Goal: Task Accomplishment & Management: Use online tool/utility

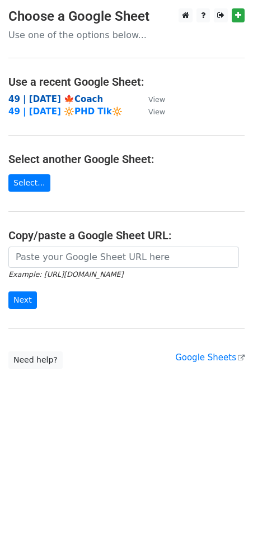
click at [79, 99] on strong "49 | SEPT 8 '25 🍁Coach" at bounding box center [55, 99] width 95 height 10
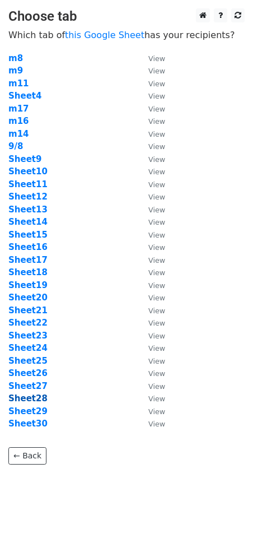
click at [35, 396] on strong "Sheet28" at bounding box center [27, 398] width 39 height 10
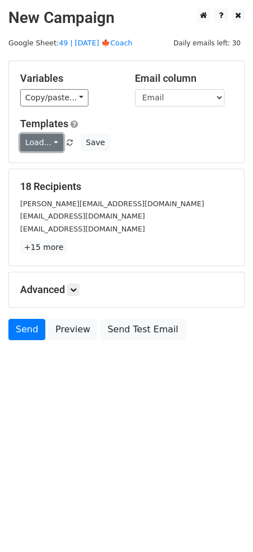
click at [45, 144] on link "Load..." at bounding box center [41, 142] width 43 height 17
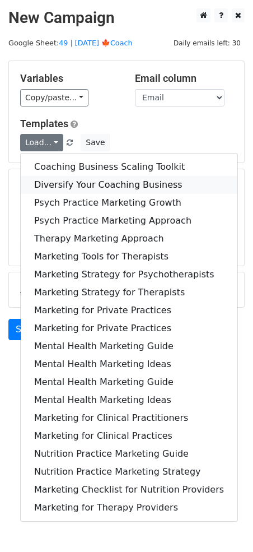
click at [58, 184] on link "Diversify Your Coaching Business" at bounding box center [129, 185] width 217 height 18
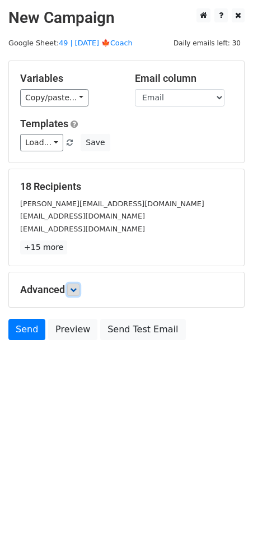
click at [76, 286] on icon at bounding box center [73, 289] width 7 height 7
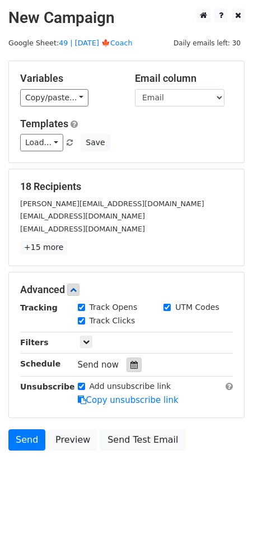
click at [134, 363] on div at bounding box center [134, 364] width 15 height 15
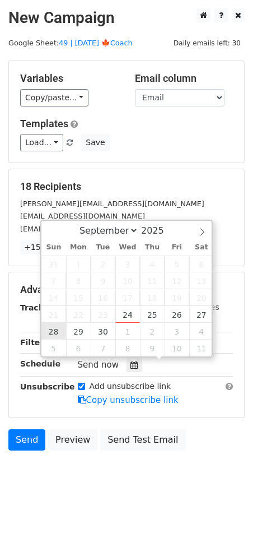
type input "2025-09-28 12:00"
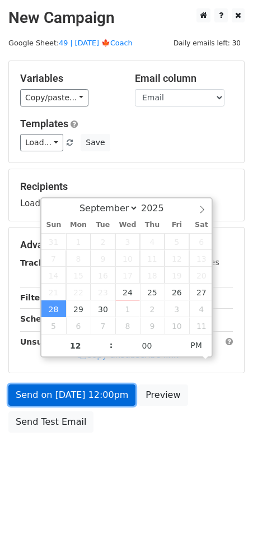
click at [54, 400] on link "Send on Sep 28 at 12:00pm" at bounding box center [71, 394] width 127 height 21
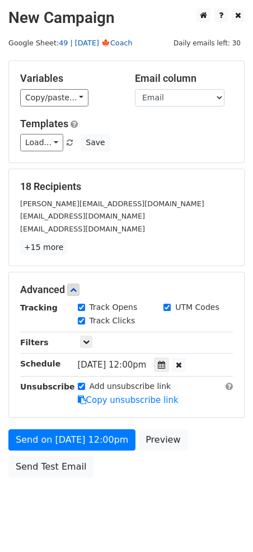
click at [104, 45] on link "49 | [DATE] 🍁Coach" at bounding box center [95, 43] width 73 height 8
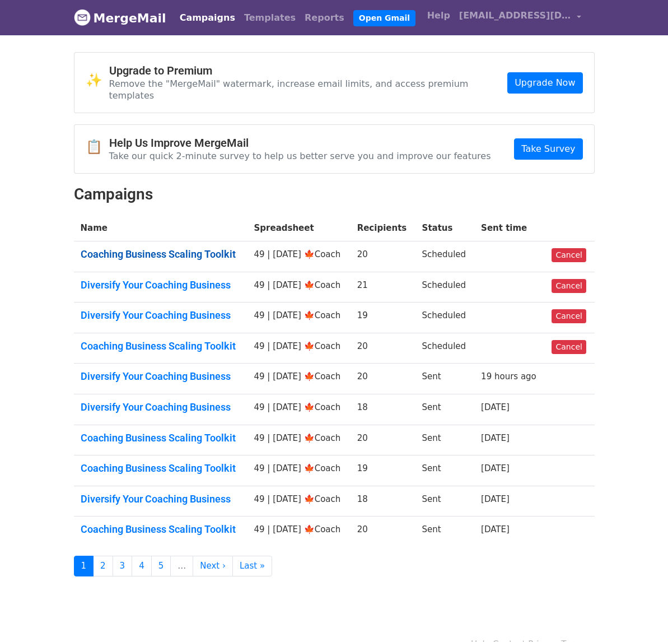
click at [176, 248] on link "Coaching Business Scaling Toolkit" at bounding box center [161, 254] width 160 height 12
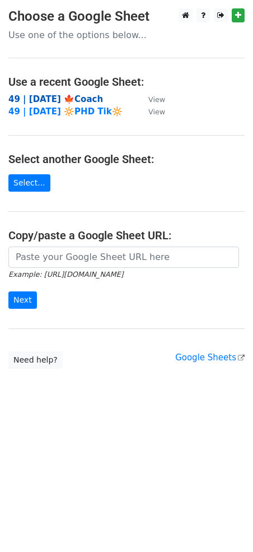
click at [63, 97] on strong "49 | [DATE] 🍁Coach" at bounding box center [55, 99] width 95 height 10
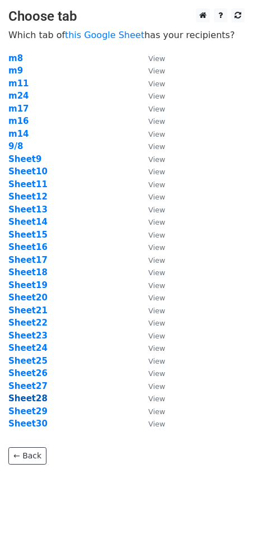
click at [36, 398] on strong "Sheet28" at bounding box center [27, 398] width 39 height 10
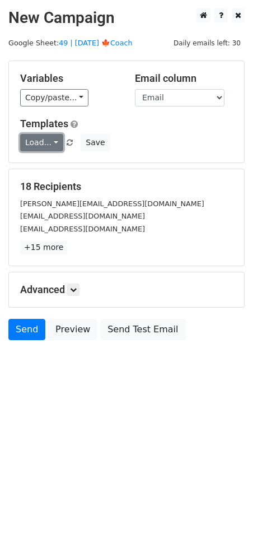
click at [43, 144] on link "Load..." at bounding box center [41, 142] width 43 height 17
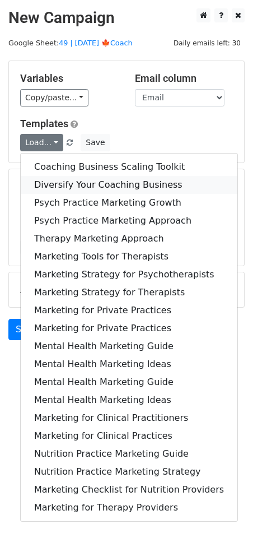
click at [56, 184] on link "Diversify Your Coaching Business" at bounding box center [129, 185] width 217 height 18
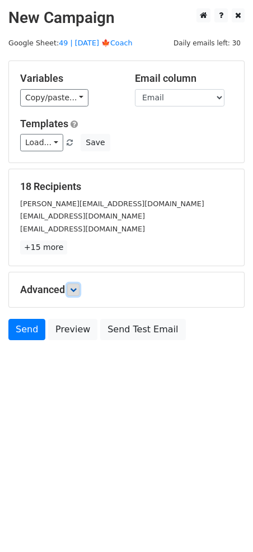
click at [77, 287] on icon at bounding box center [73, 289] width 7 height 7
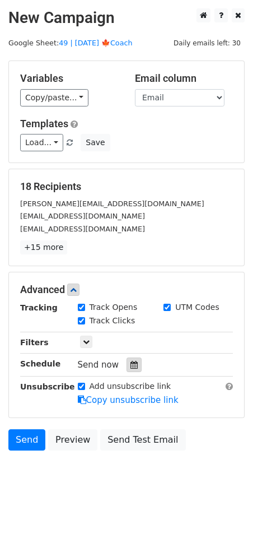
click at [127, 358] on div at bounding box center [134, 364] width 15 height 15
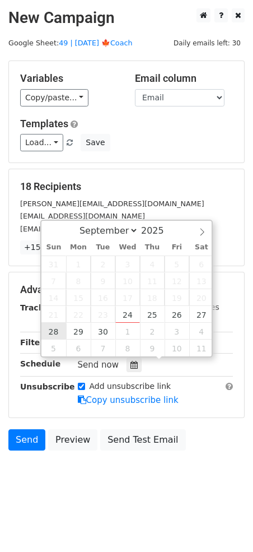
type input "2025-09-28 12:00"
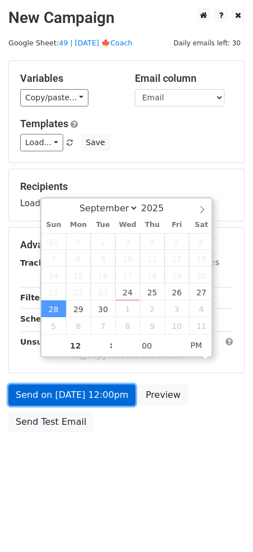
click at [60, 395] on link "Send on Sep 28 at 12:00pm" at bounding box center [71, 394] width 127 height 21
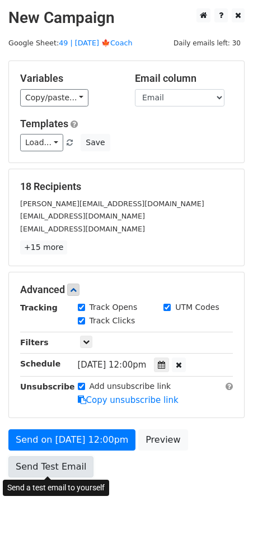
click at [66, 469] on link "Send Test Email" at bounding box center [50, 466] width 85 height 21
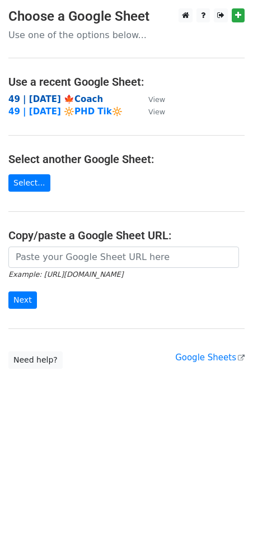
click at [54, 97] on strong "49 | SEPT 8 '25 🍁Coach" at bounding box center [55, 99] width 95 height 10
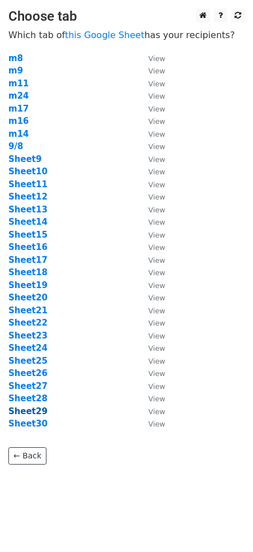
click at [32, 414] on strong "Sheet29" at bounding box center [27, 411] width 39 height 10
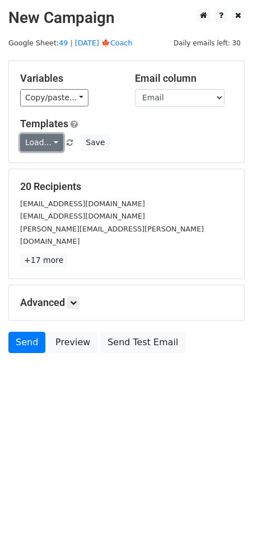
click at [31, 148] on link "Load..." at bounding box center [41, 142] width 43 height 17
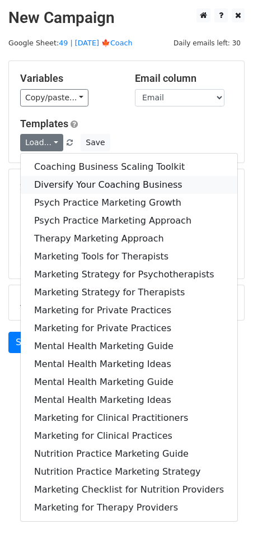
click at [40, 176] on link "Diversify Your Coaching Business" at bounding box center [129, 185] width 217 height 18
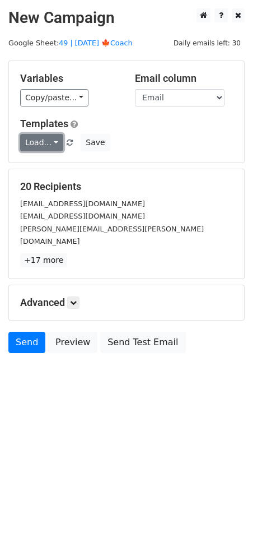
click at [45, 139] on link "Load..." at bounding box center [41, 142] width 43 height 17
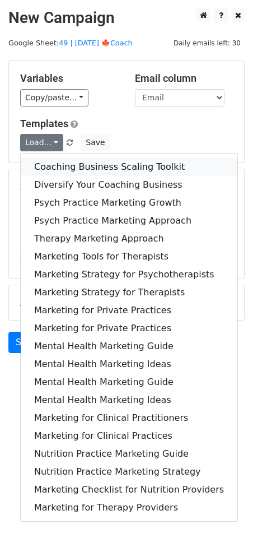
click at [47, 167] on link "Coaching Business Scaling Toolkit" at bounding box center [129, 167] width 217 height 18
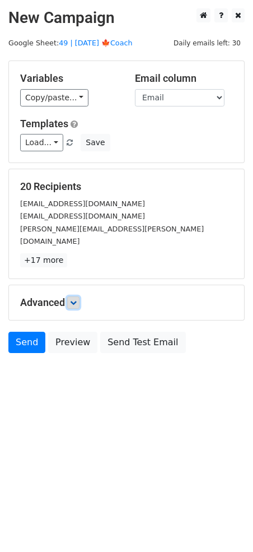
click at [72, 299] on icon at bounding box center [73, 302] width 7 height 7
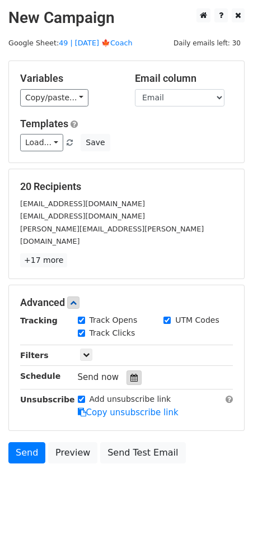
click at [130, 374] on icon at bounding box center [133, 378] width 7 height 8
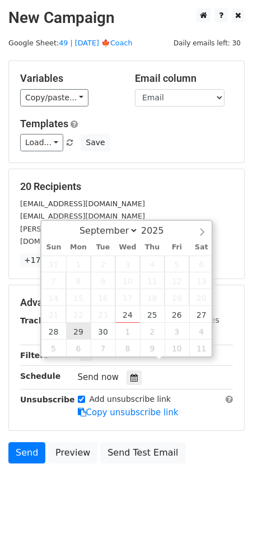
type input "[DATE] 12:00"
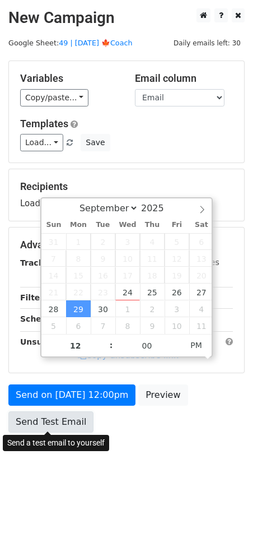
click at [52, 422] on link "Send Test Email" at bounding box center [50, 421] width 85 height 21
